Goal: Task Accomplishment & Management: Manage account settings

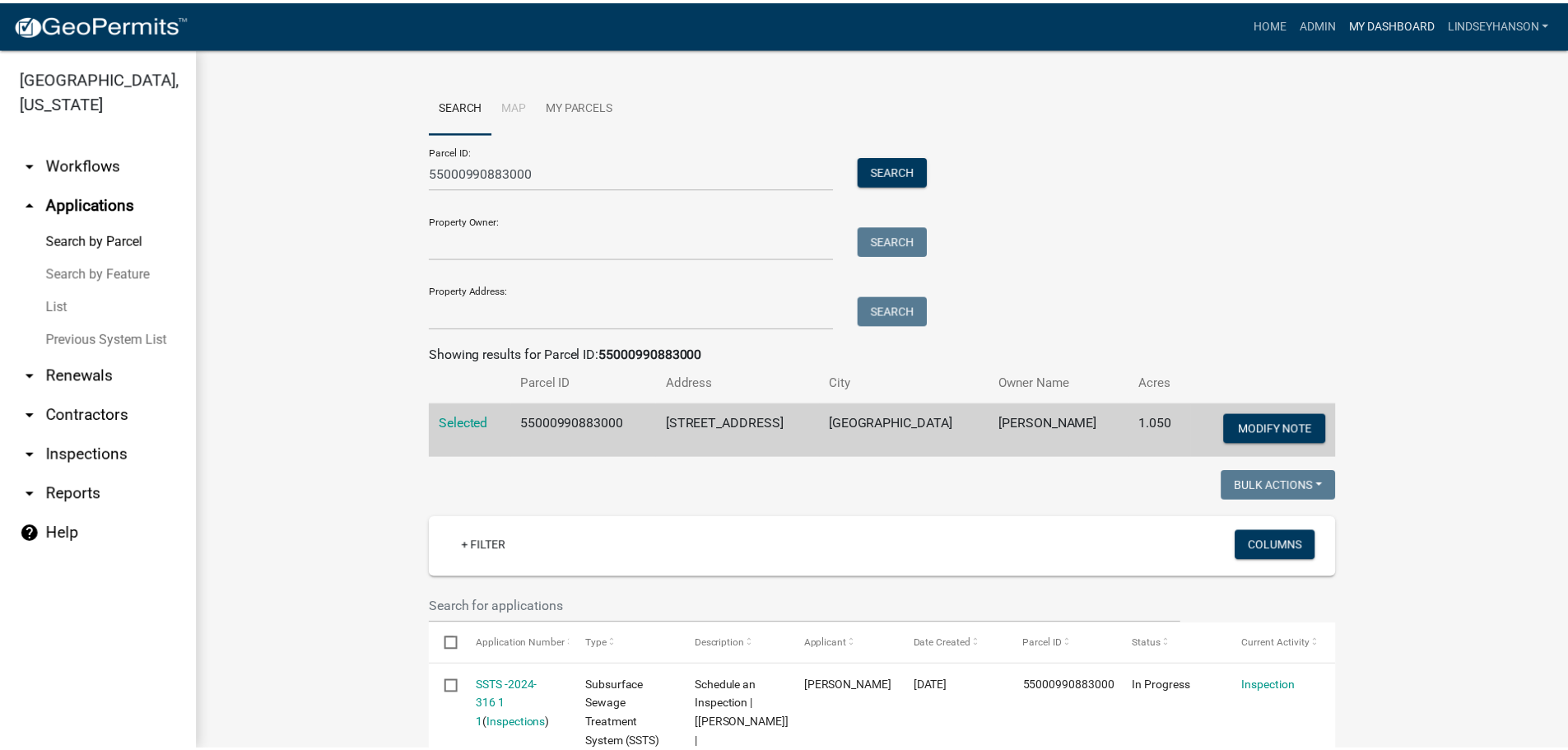
scroll to position [329, 0]
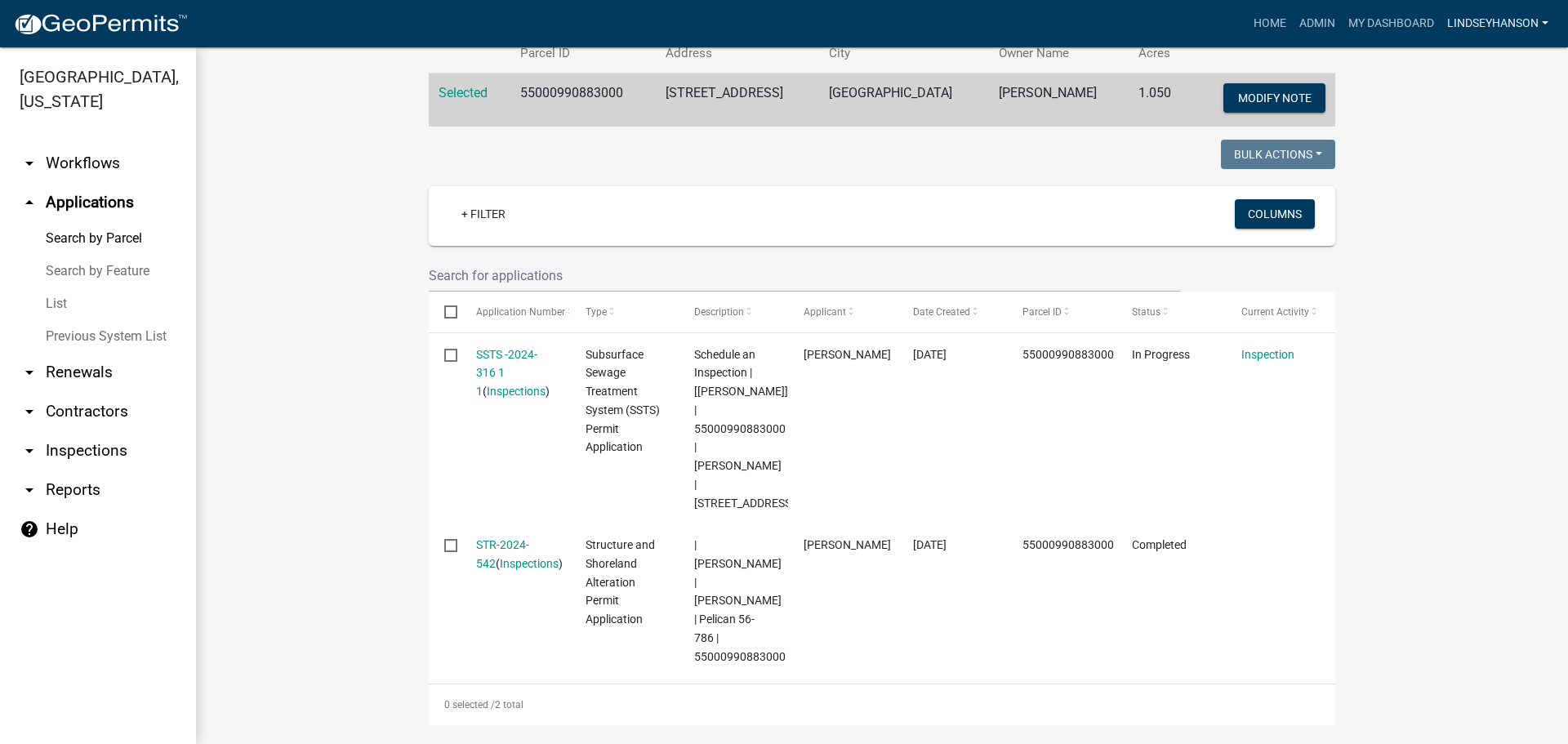
click at [1469, 27] on link "Lindseyhanson" at bounding box center [1498, 24] width 114 height 31
click at [1475, 163] on link "Logout" at bounding box center [1489, 160] width 131 height 39
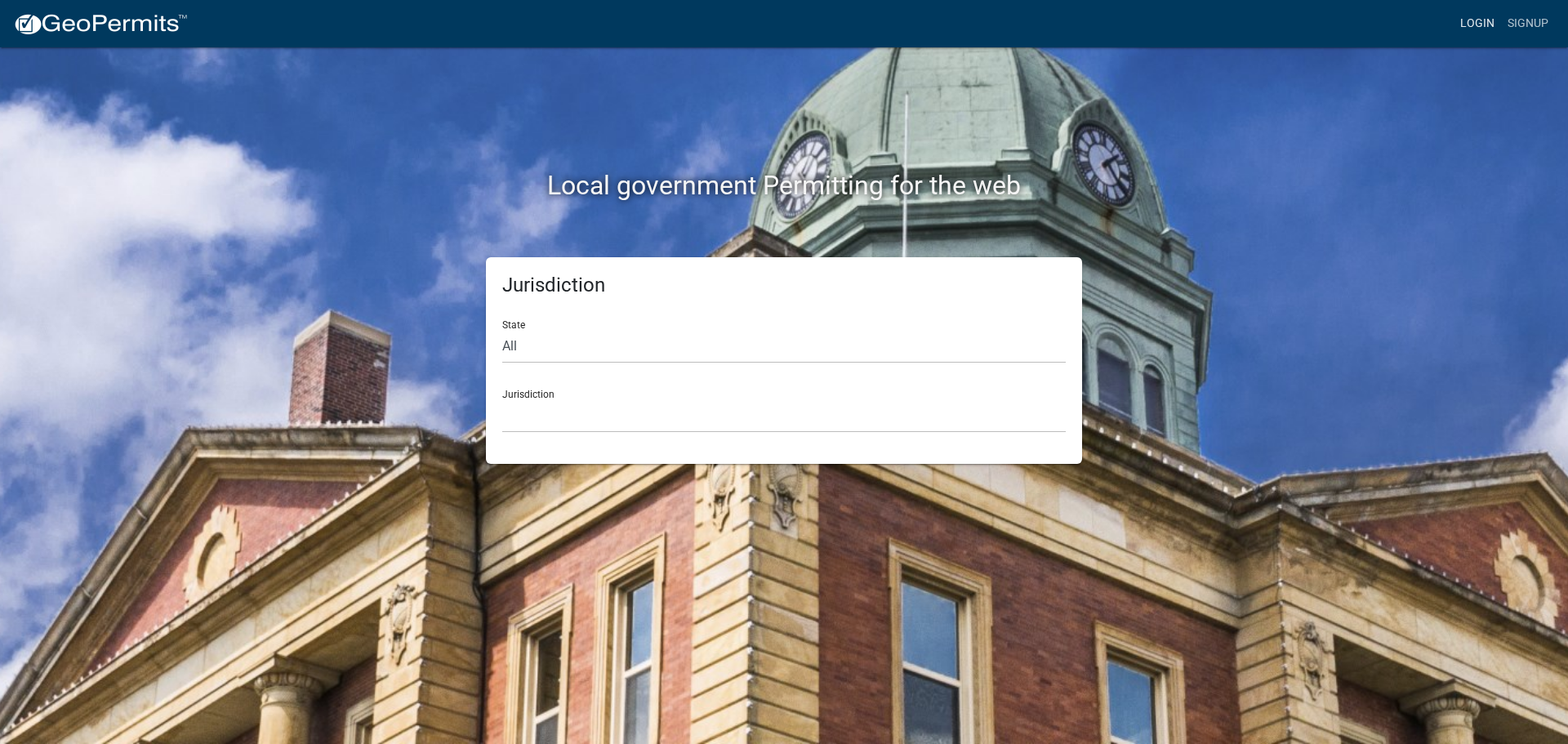
click at [1472, 30] on link "Login" at bounding box center [1477, 24] width 47 height 31
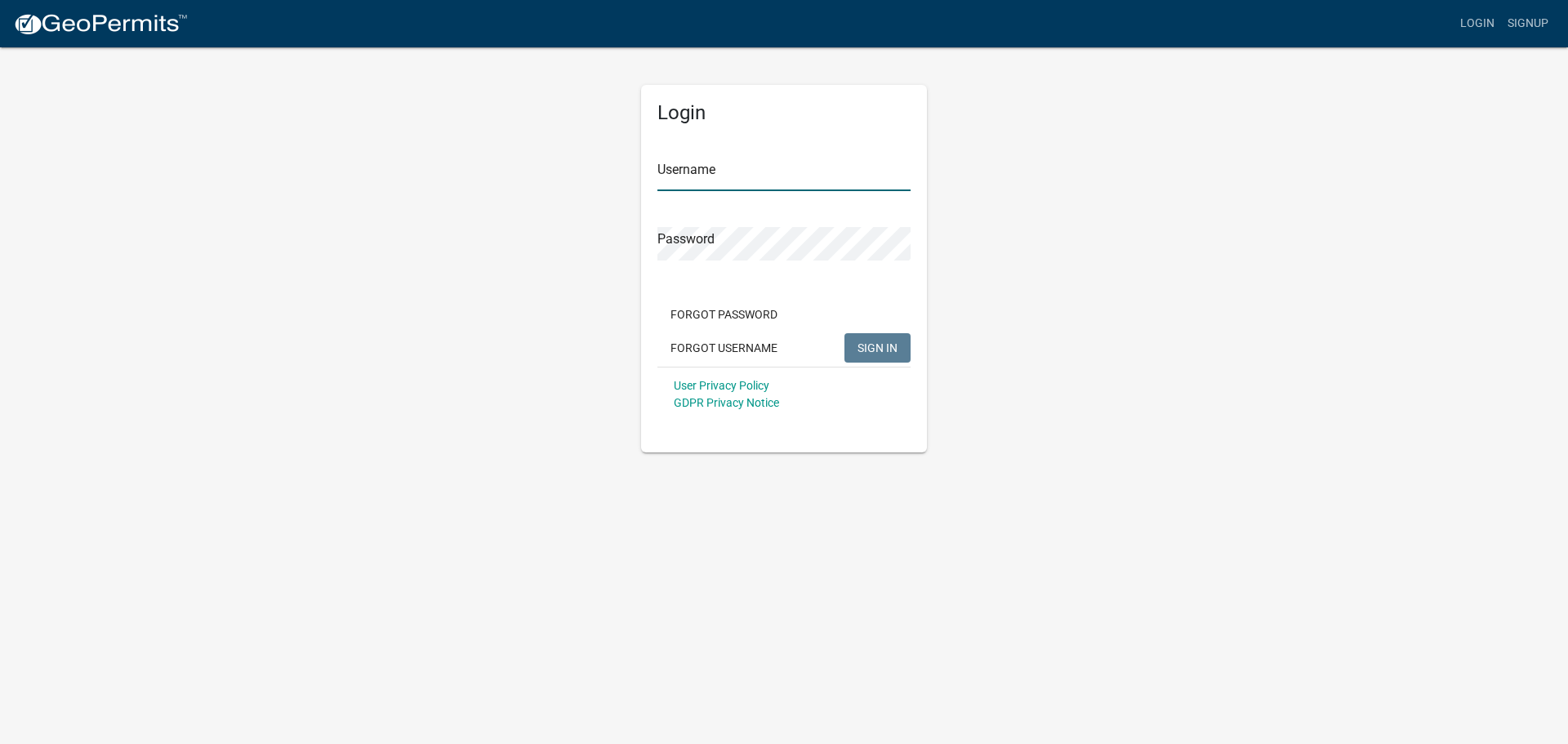
type input "Lindseyhanson"
click at [770, 181] on input "Lindseyhanson" at bounding box center [784, 174] width 254 height 33
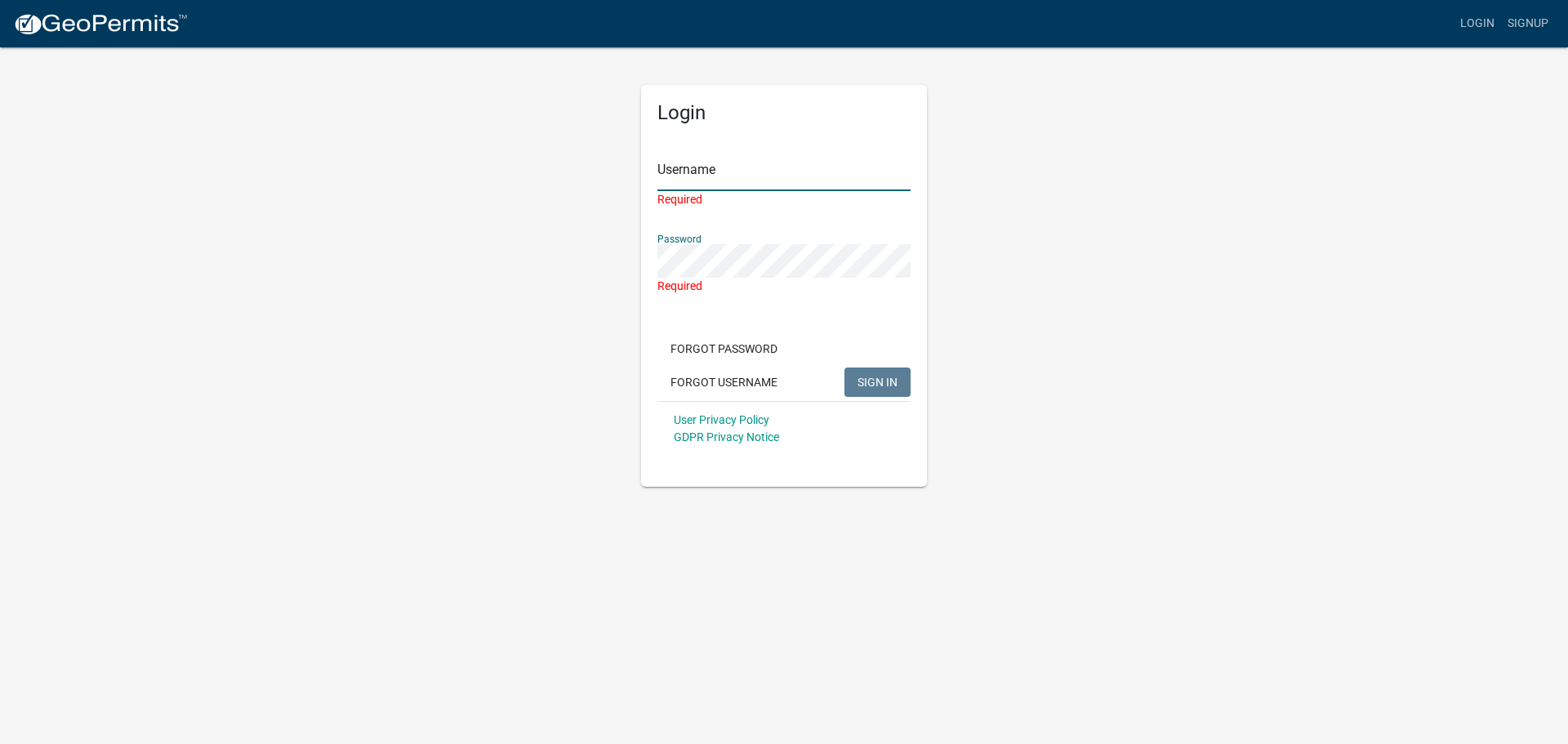
click at [700, 158] on input "Username" at bounding box center [784, 174] width 254 height 33
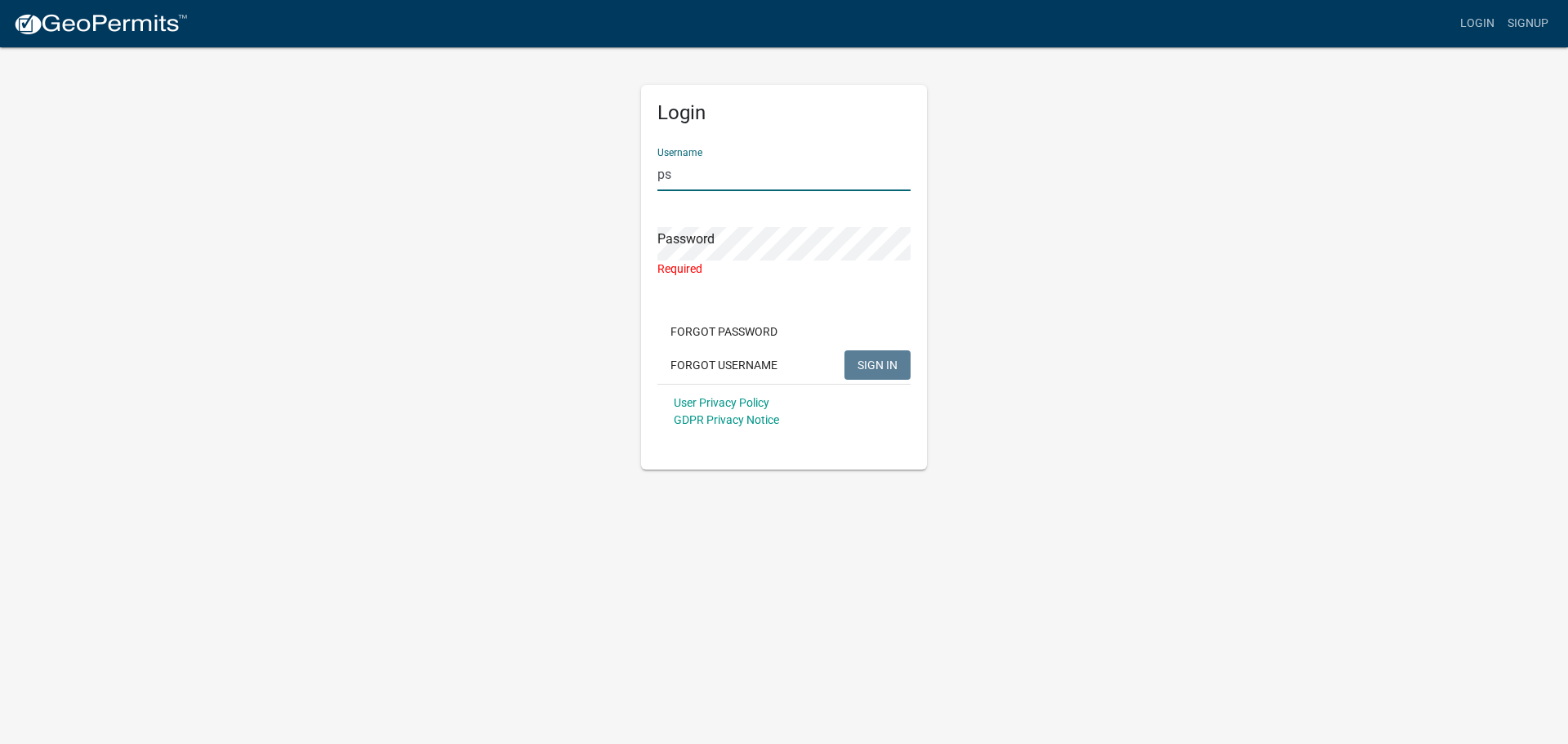
type input "p"
type input "[EMAIL_ADDRESS][DOMAIN_NAME]"
click at [767, 164] on input "[EMAIL_ADDRESS][DOMAIN_NAME]" at bounding box center [784, 174] width 254 height 33
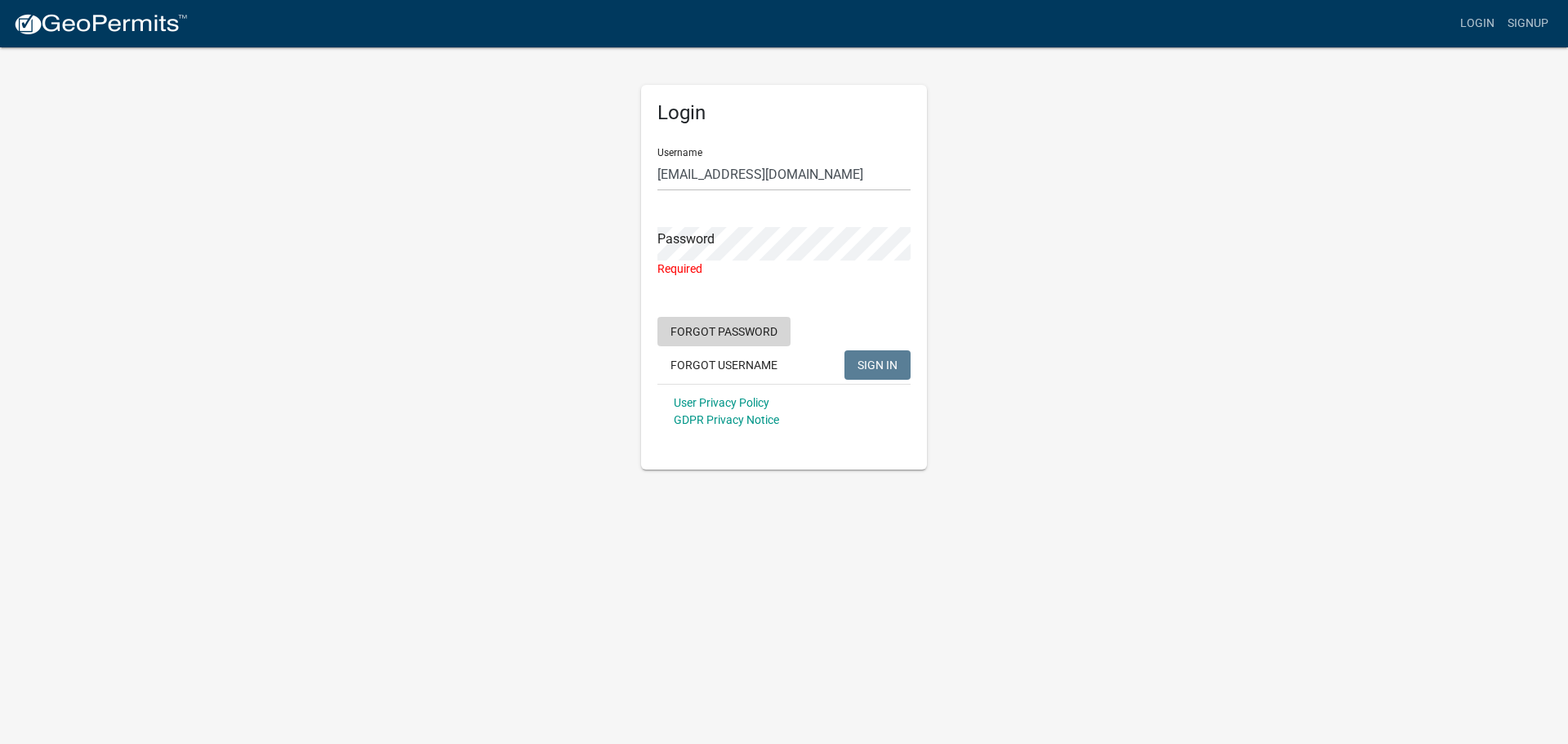
click at [756, 340] on button "Forgot Password" at bounding box center [724, 331] width 133 height 29
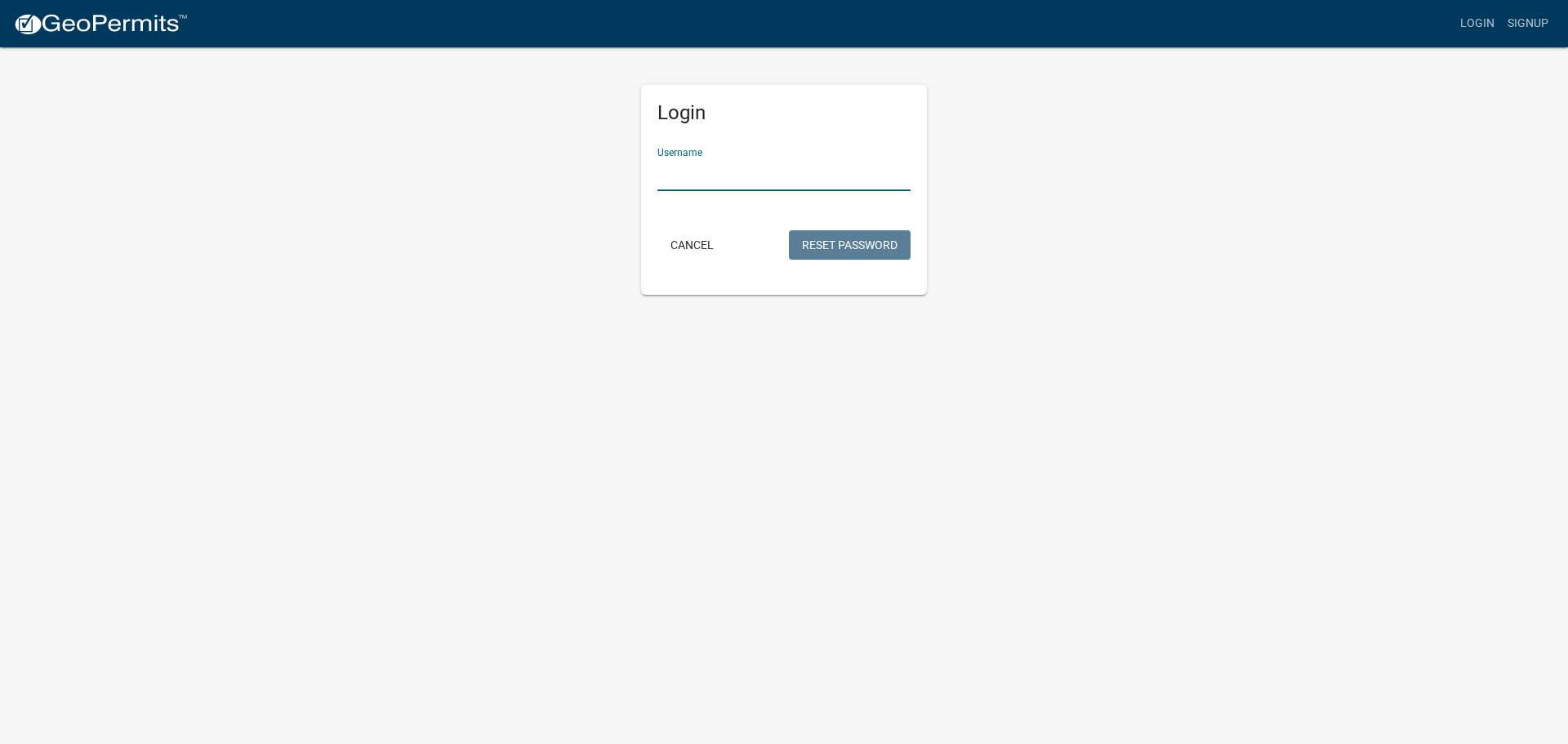
paste input "[EMAIL_ADDRESS][DOMAIN_NAME]"
click at [860, 259] on button "Reset Password" at bounding box center [849, 245] width 122 height 29
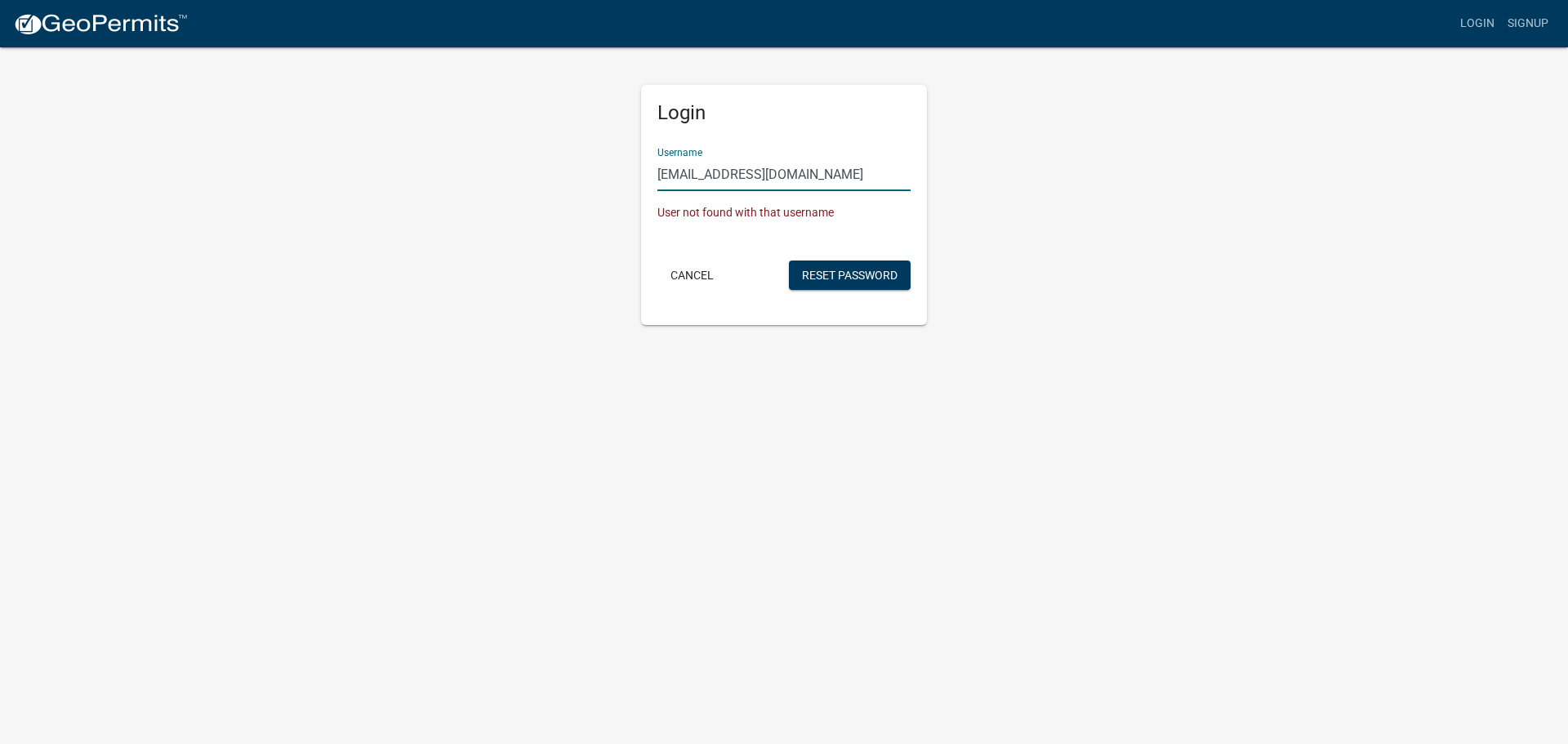
drag, startPoint x: 699, startPoint y: 181, endPoint x: 771, endPoint y: 165, distance: 73.8
click at [771, 165] on input "[EMAIL_ADDRESS][DOMAIN_NAME]" at bounding box center [784, 174] width 254 height 33
drag, startPoint x: 775, startPoint y: 165, endPoint x: 706, endPoint y: 174, distance: 69.6
click at [706, 174] on input "[EMAIL_ADDRESS][DOMAIN_NAME]" at bounding box center [784, 174] width 254 height 33
type input "psperrin"
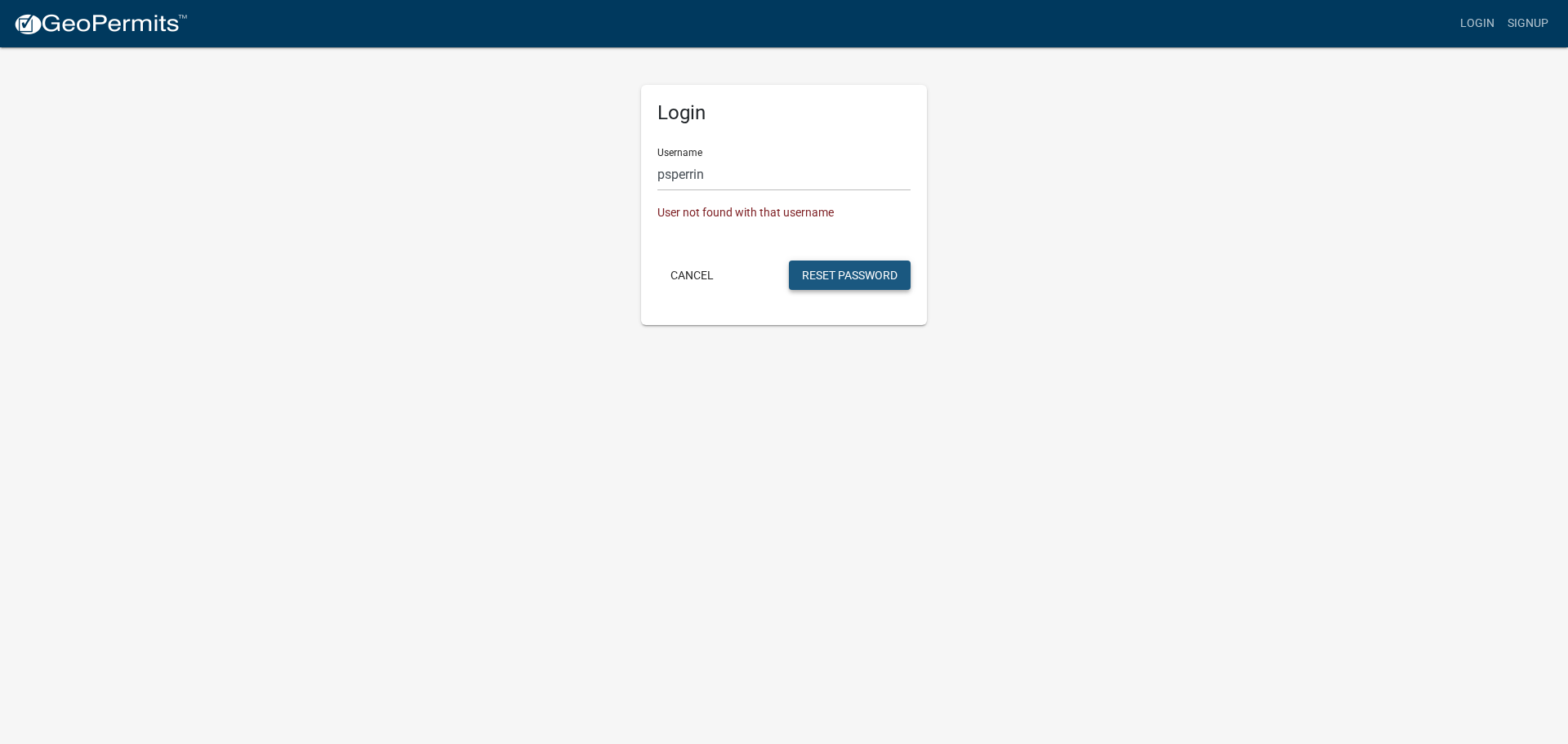
click at [827, 281] on button "Reset Password" at bounding box center [849, 275] width 122 height 29
drag, startPoint x: 463, startPoint y: 131, endPoint x: 434, endPoint y: 127, distance: 29.3
click at [434, 127] on div "Login Username psperrin User not found with that username Cancel Reset Password" at bounding box center [784, 185] width 931 height 279
click at [865, 270] on button "Reset Password" at bounding box center [849, 275] width 122 height 29
click at [680, 170] on input "[PERSON_NAME]" at bounding box center [784, 174] width 254 height 33
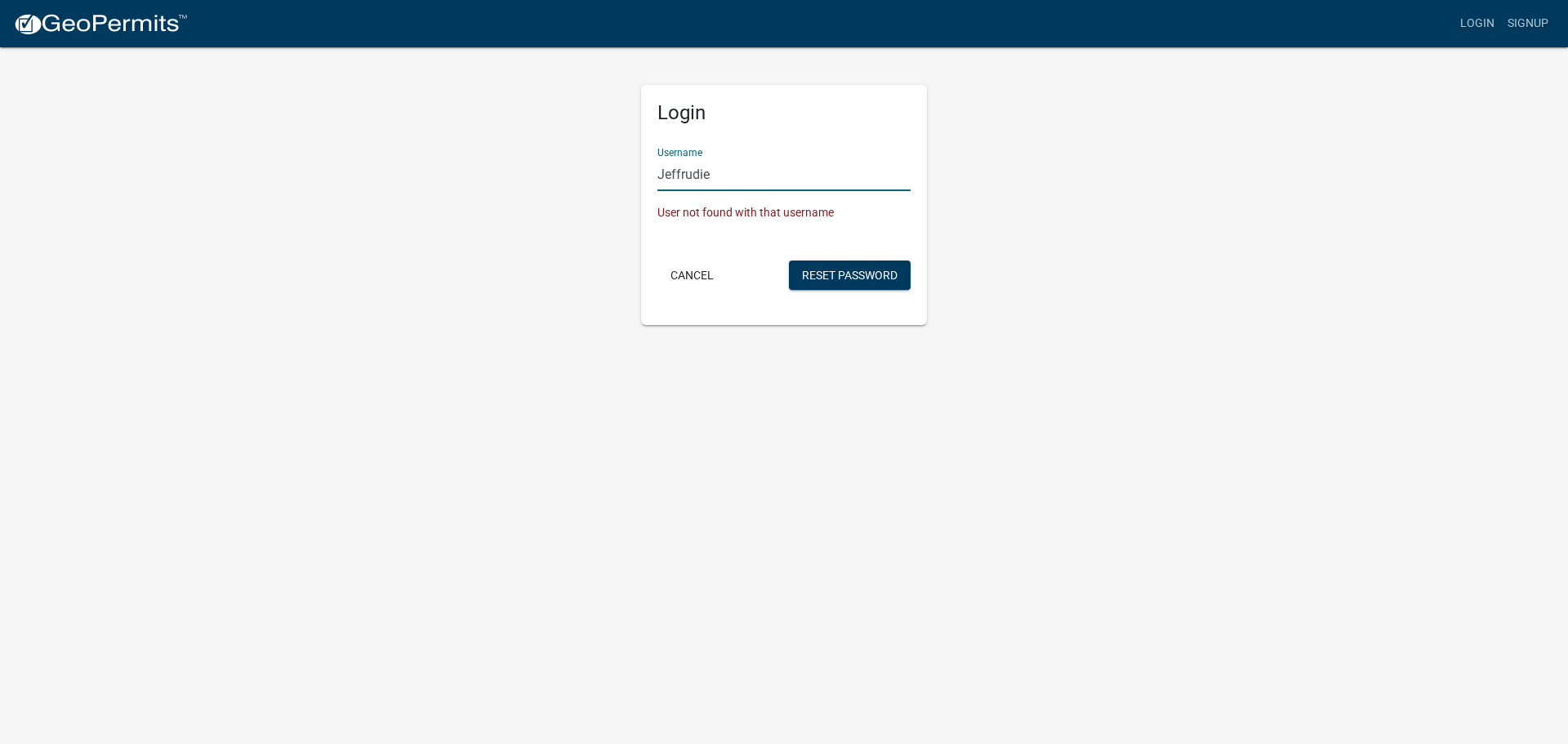
type input "Jeffrudie"
click at [789, 260] on button "Reset Password" at bounding box center [849, 275] width 122 height 29
click at [846, 287] on button "Reset Password" at bounding box center [849, 275] width 122 height 29
click at [735, 164] on input "Jeffrudie" at bounding box center [784, 174] width 254 height 33
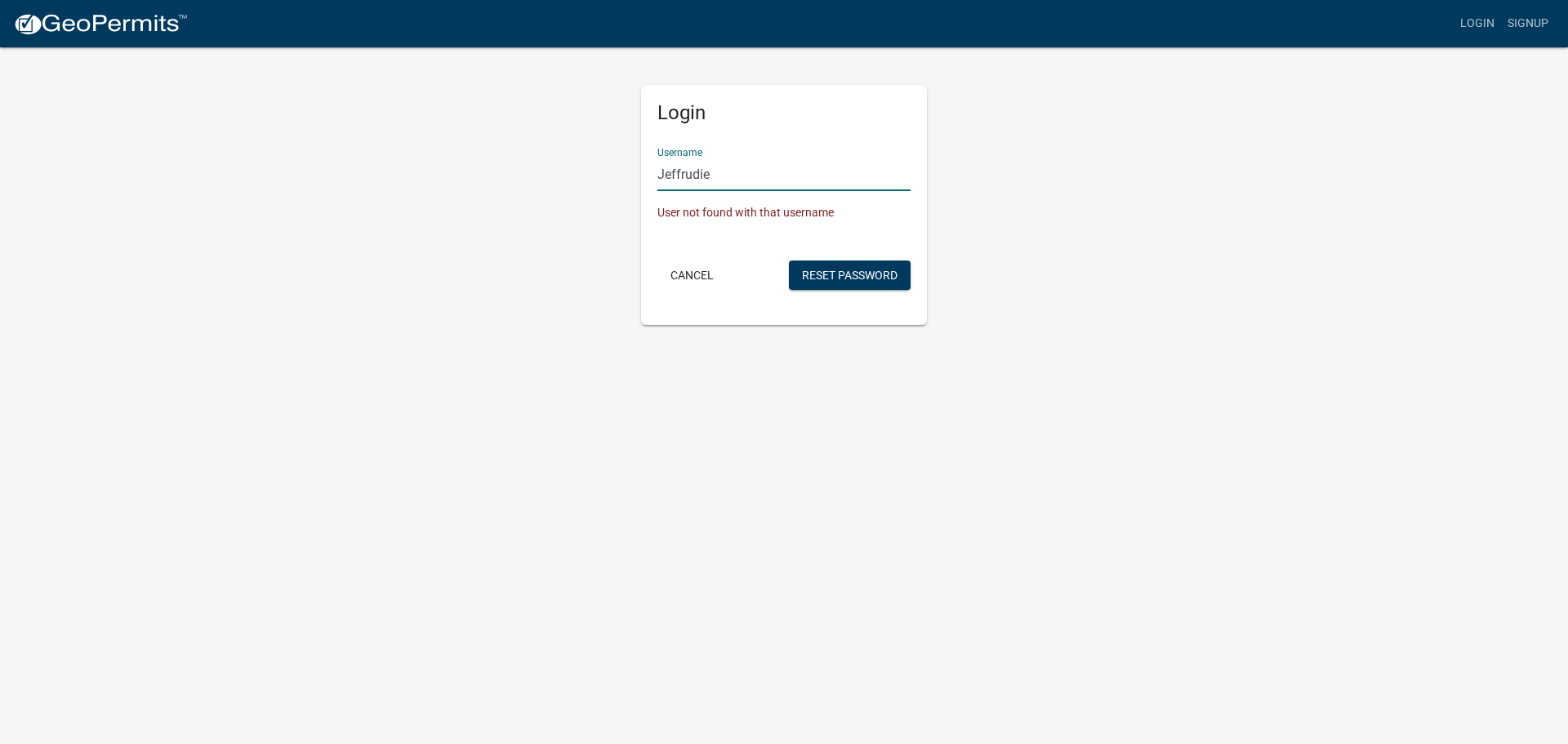
click at [735, 164] on input "Jeffrudie" at bounding box center [784, 174] width 254 height 33
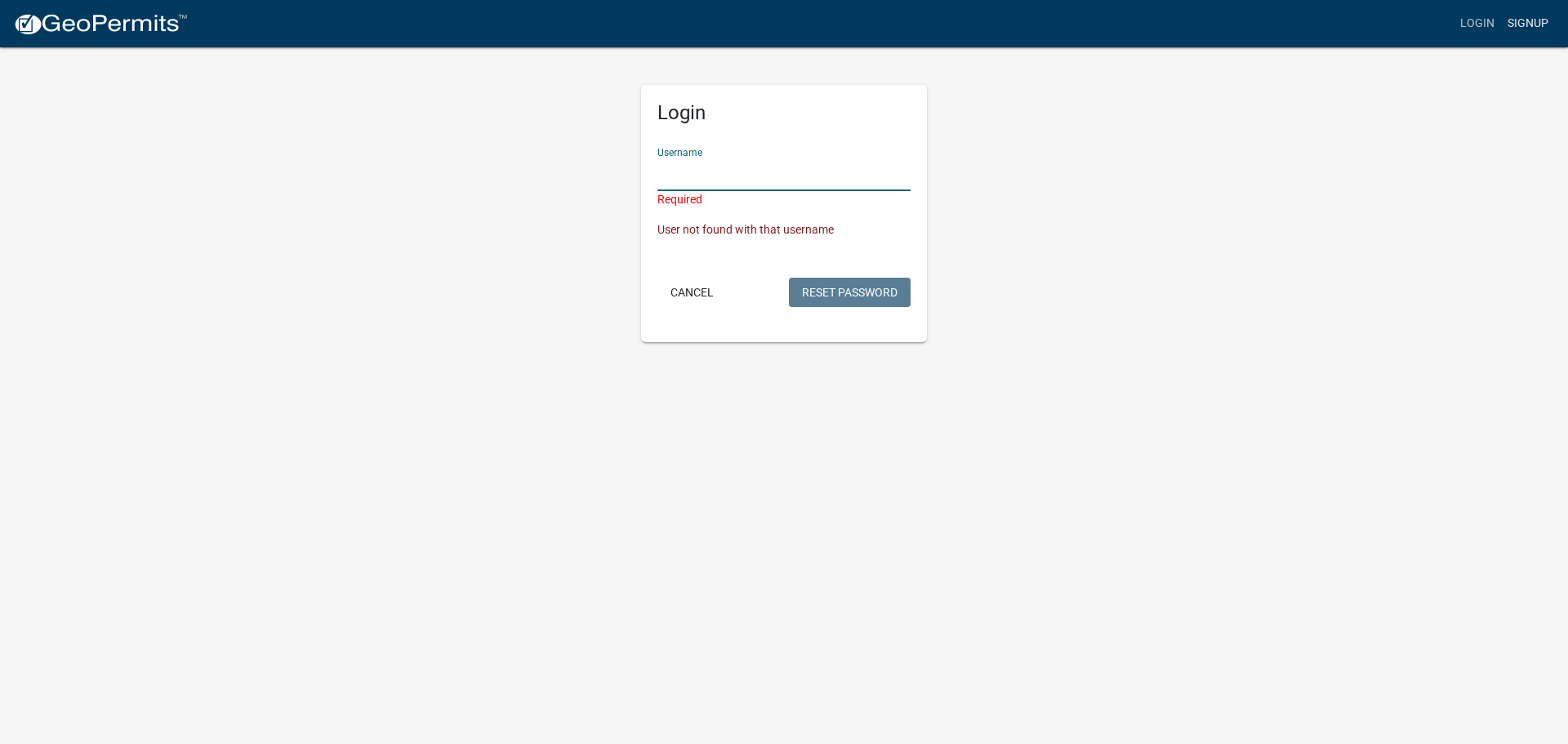
click at [1526, 32] on link "Signup" at bounding box center [1527, 24] width 54 height 31
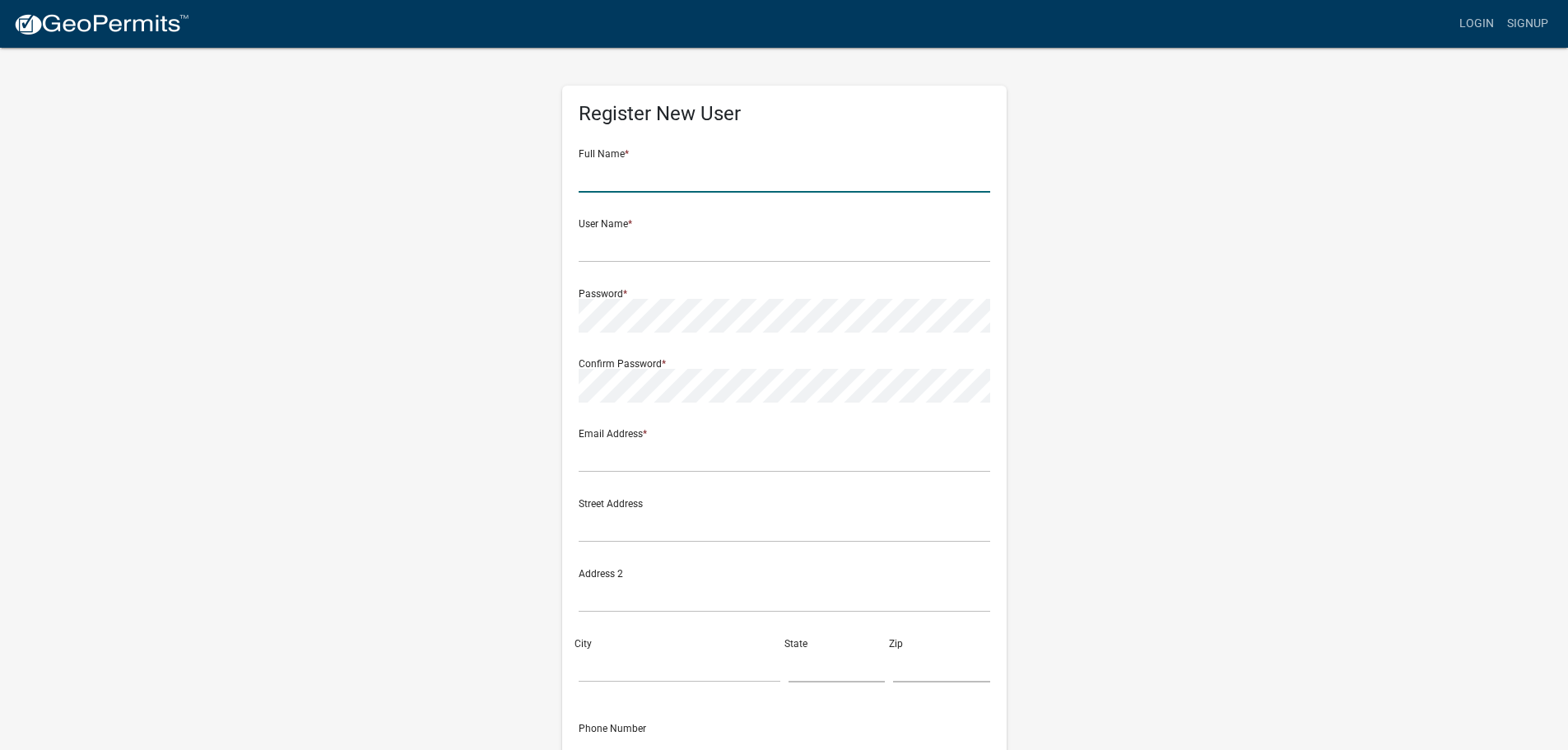
click at [616, 167] on input "text" at bounding box center [785, 175] width 411 height 34
type input "[PERSON_NAME]"
click at [617, 245] on input "text" at bounding box center [785, 245] width 411 height 34
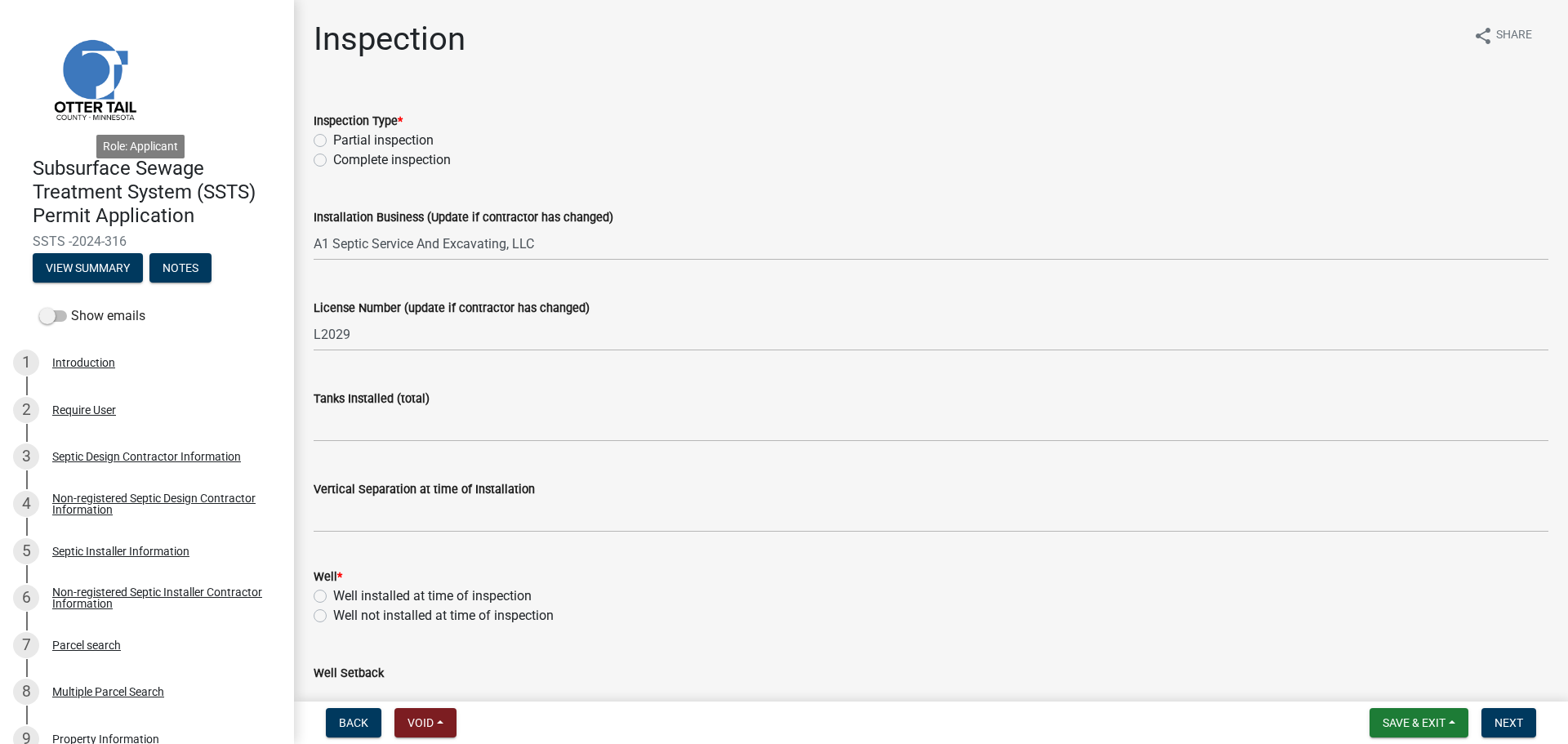
select select "710d5f49-2663-4e73-9718-d0c4e189f5ed"
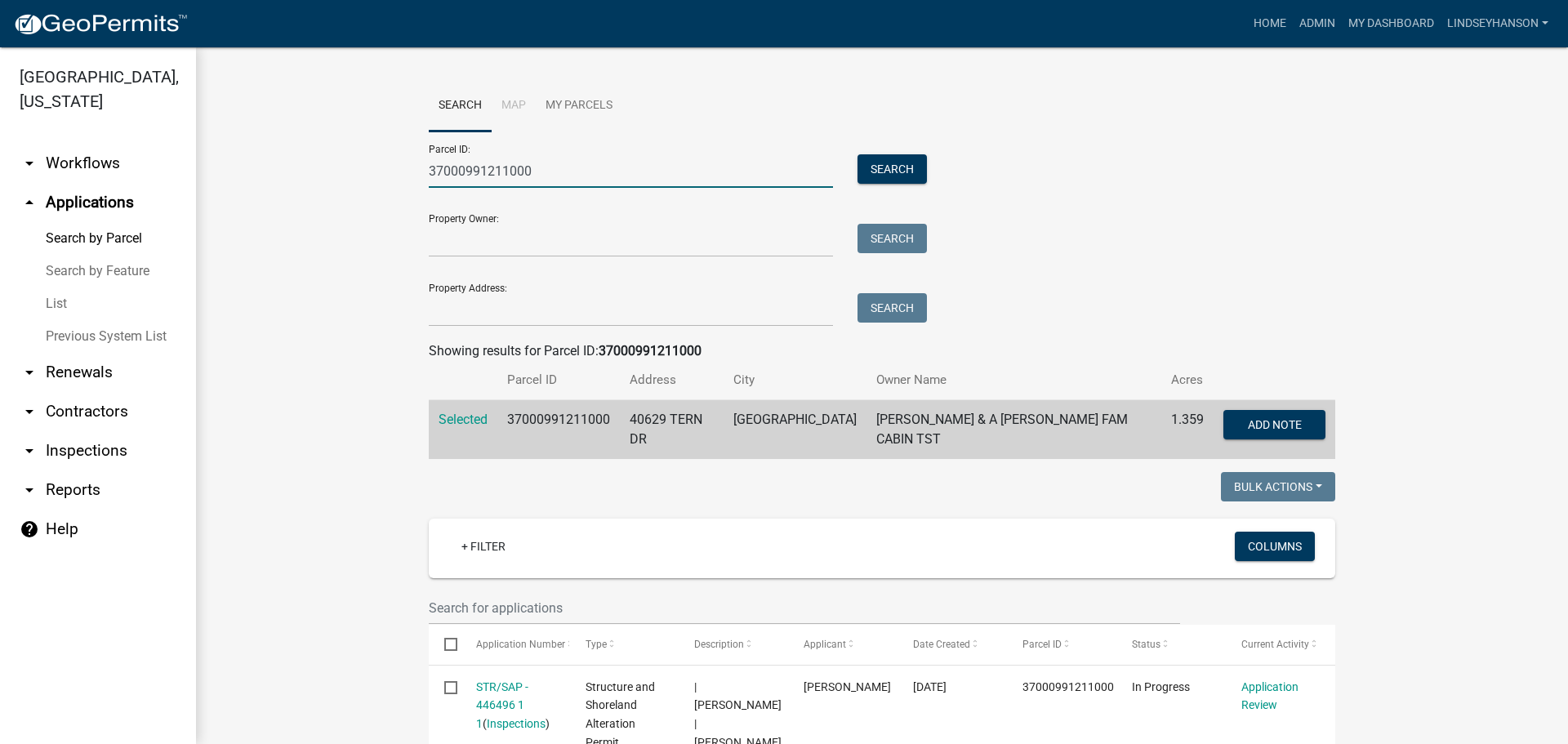
click at [551, 175] on input "37000991211000" at bounding box center [631, 171] width 405 height 33
click at [490, 298] on input "Property Address:" at bounding box center [631, 309] width 405 height 33
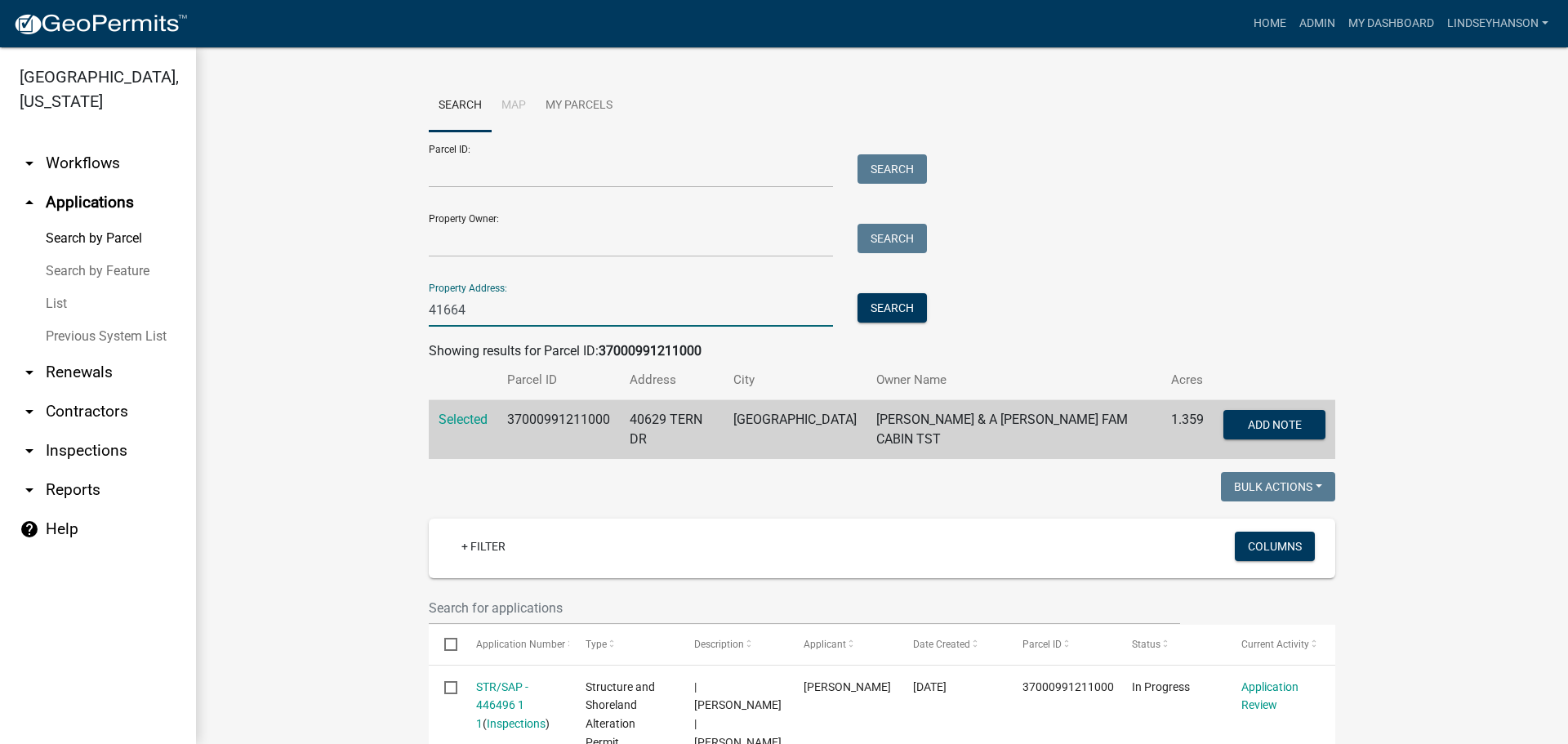
type input "41664"
click at [884, 334] on wm-search-parcel-data-activity-input "Search Map My Parcels Parcel ID: Search Property Owner: Search Property Address…" at bounding box center [882, 270] width 906 height 379
click at [885, 320] on button "Search" at bounding box center [892, 307] width 69 height 29
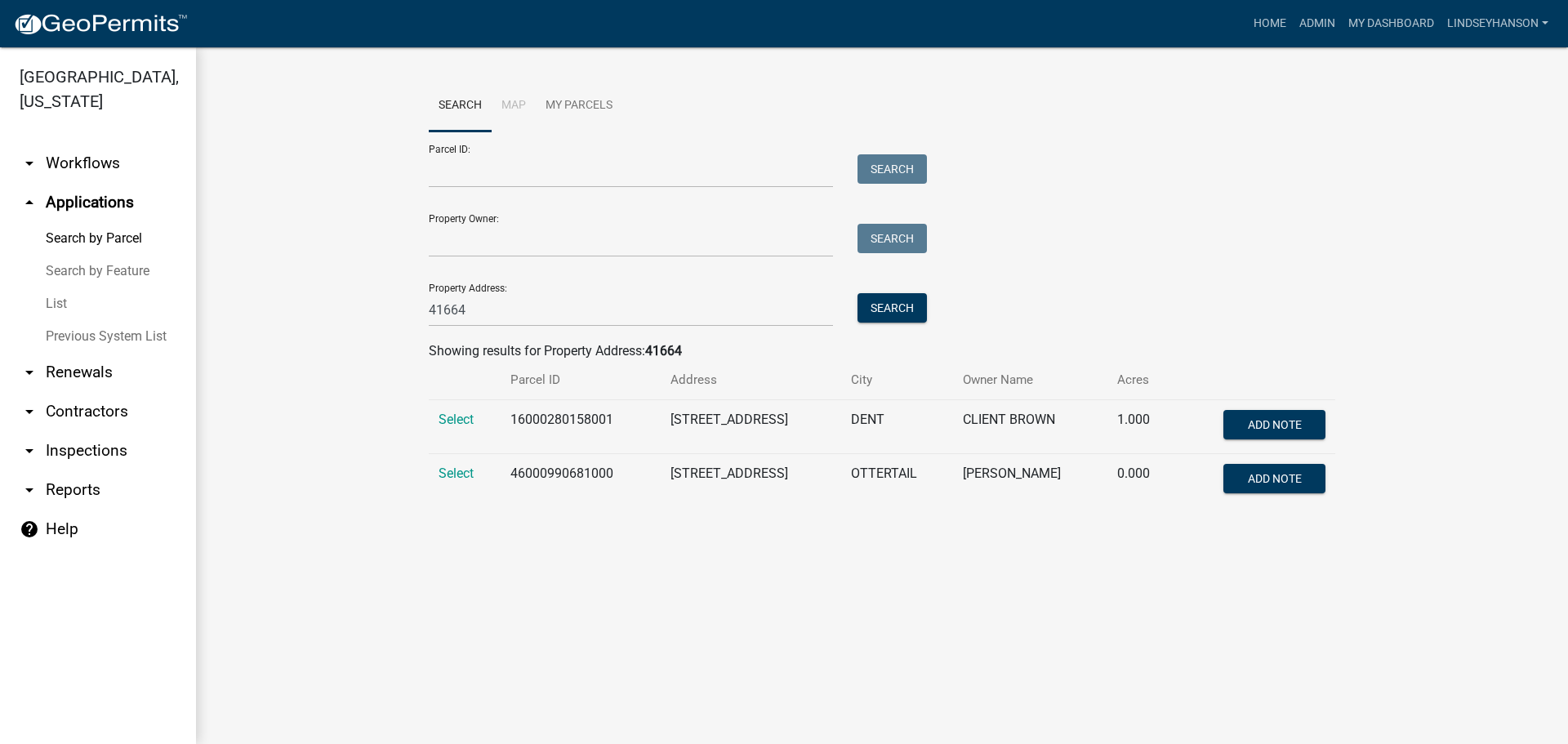
click at [449, 462] on td "Select" at bounding box center [464, 480] width 72 height 54
click at [449, 470] on span "Select" at bounding box center [456, 473] width 35 height 15
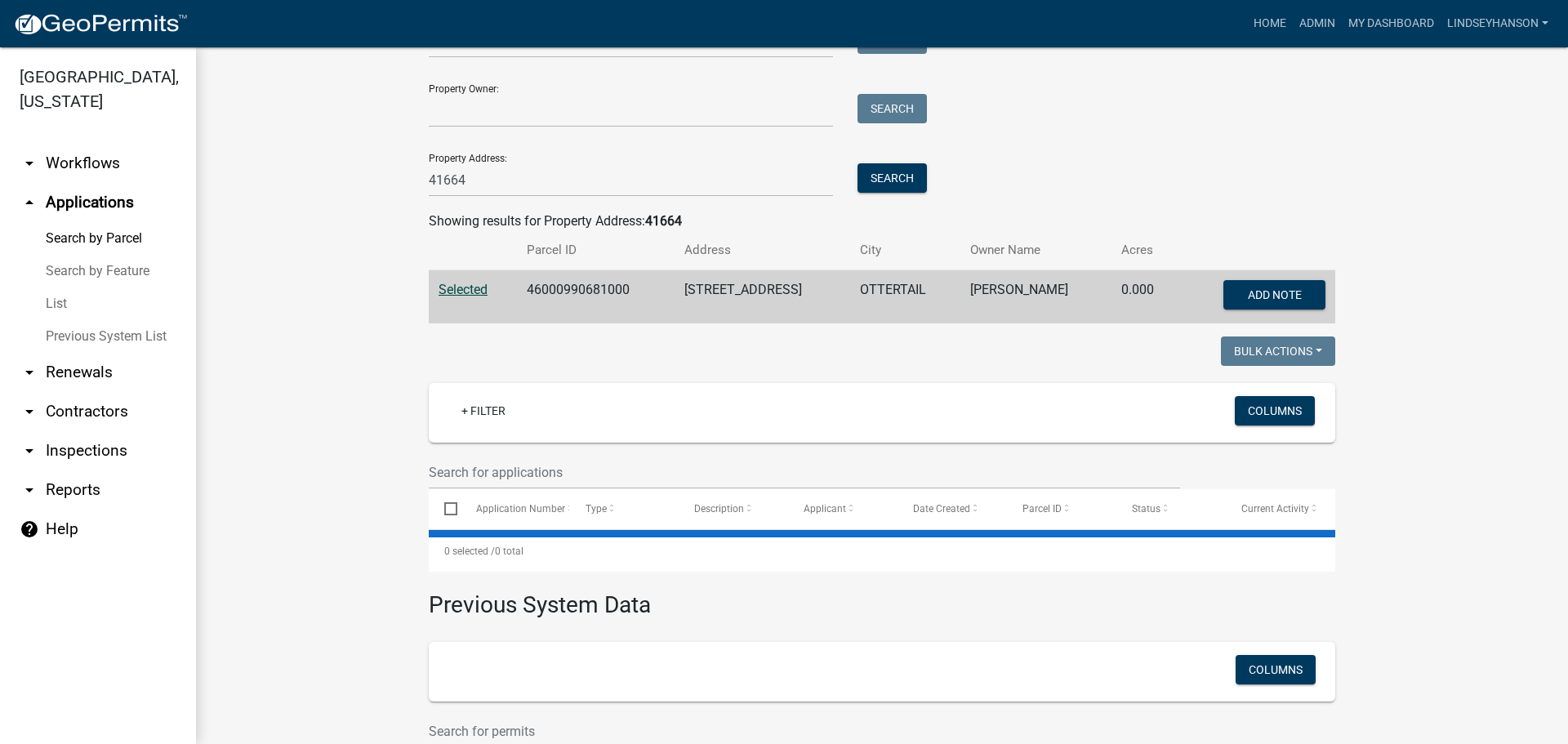
scroll to position [248, 0]
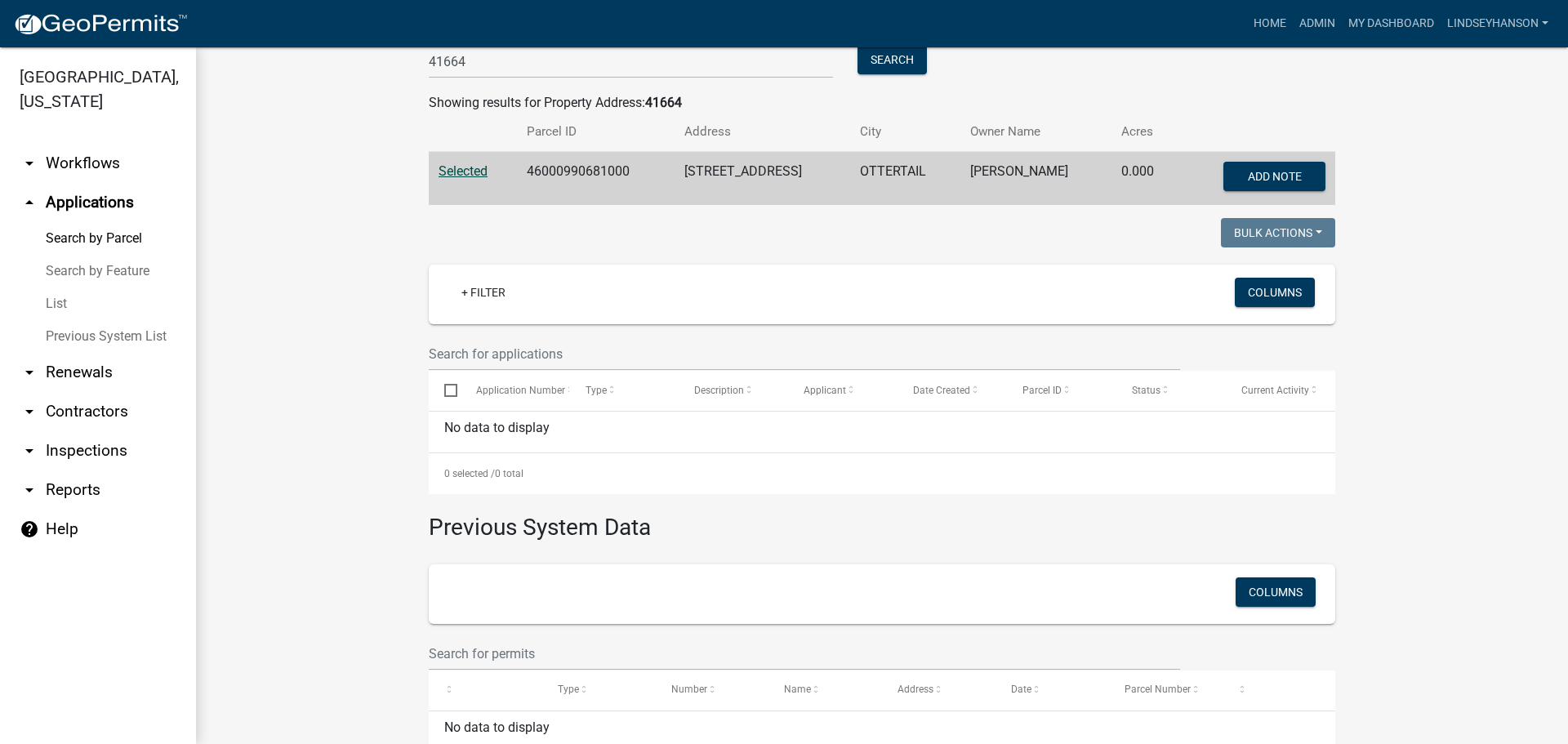
click at [568, 167] on td "46000990681000" at bounding box center [596, 178] width 158 height 54
copy td "46000990681000"
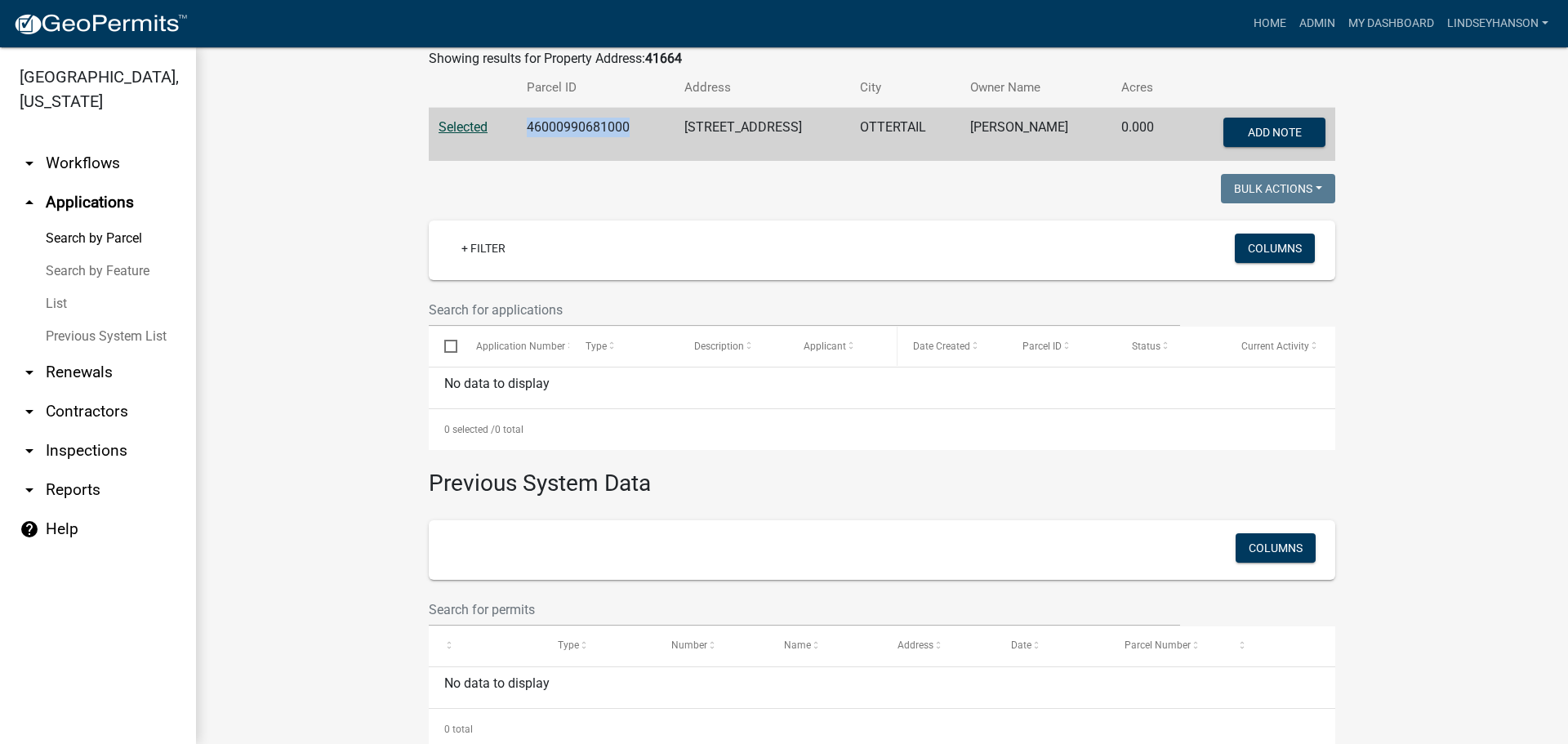
scroll to position [329, 0]
